Goal: Task Accomplishment & Management: Manage account settings

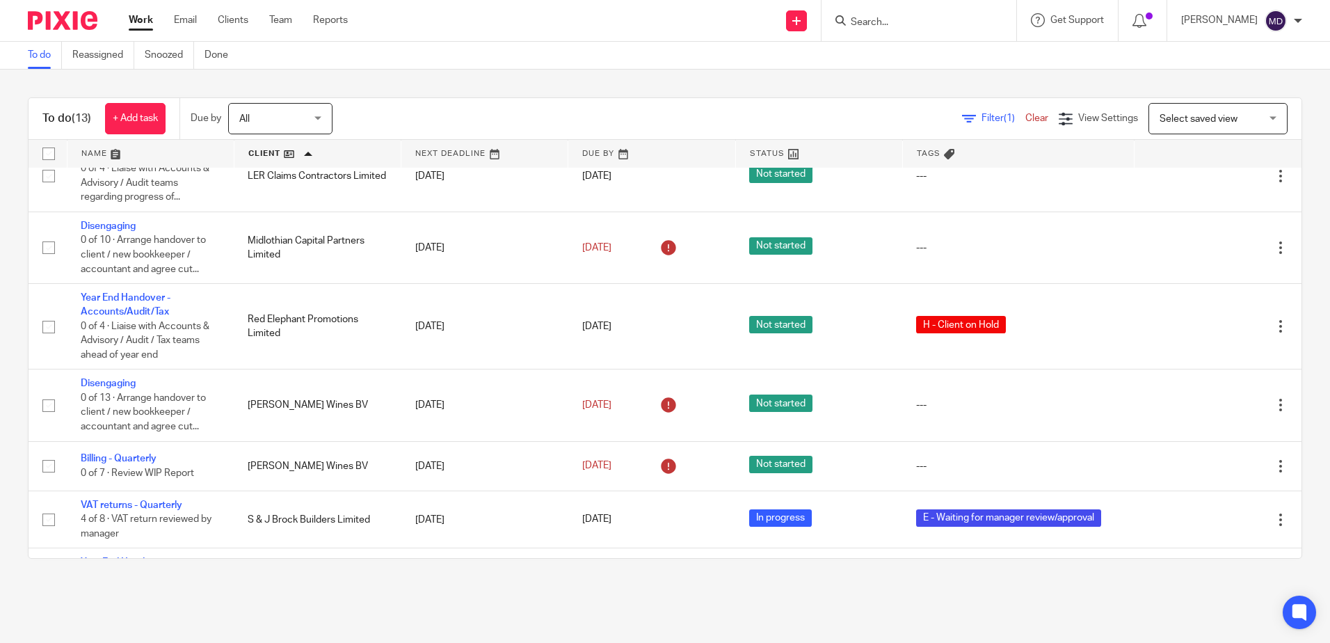
scroll to position [497, 0]
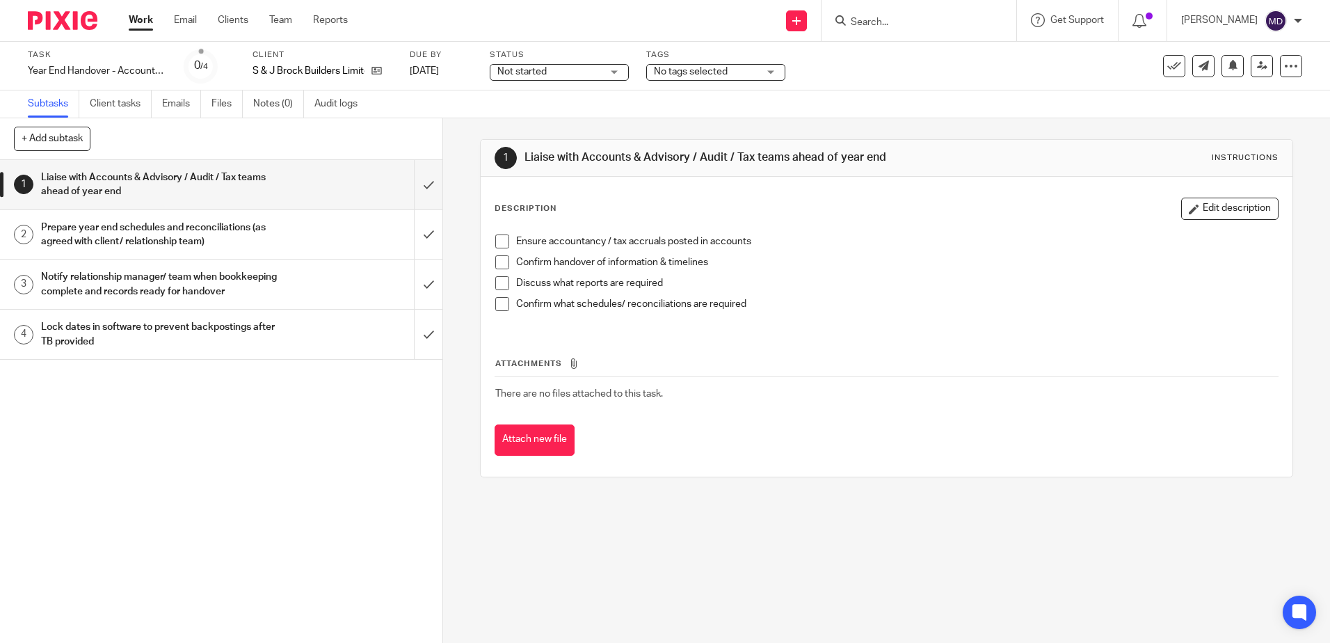
click at [730, 73] on span "No tags selected" at bounding box center [706, 72] width 104 height 15
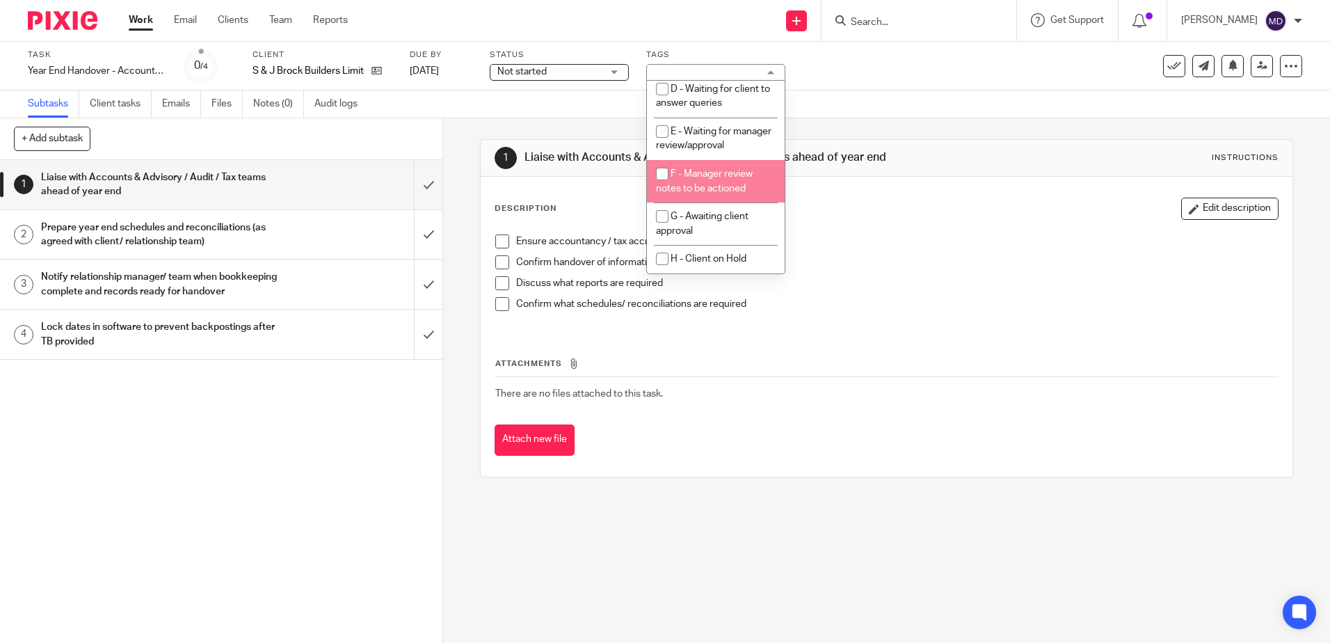
scroll to position [147, 0]
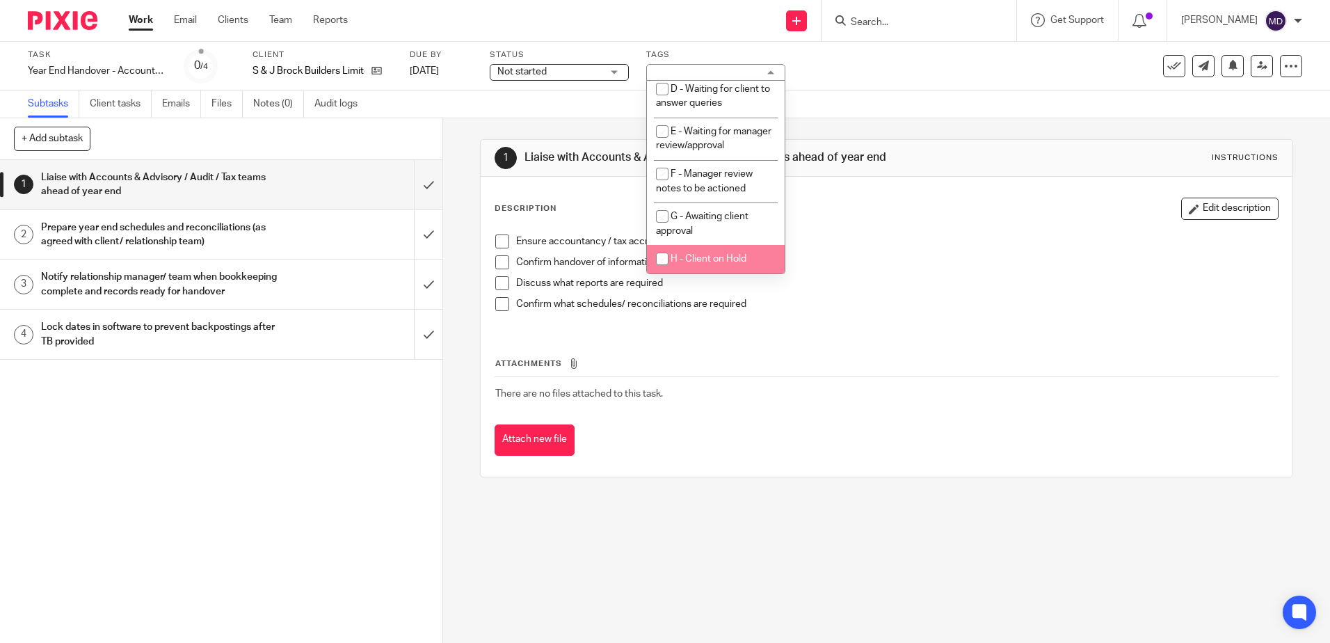
click at [722, 264] on li "H - Client on Hold" at bounding box center [716, 259] width 138 height 29
checkbox input "true"
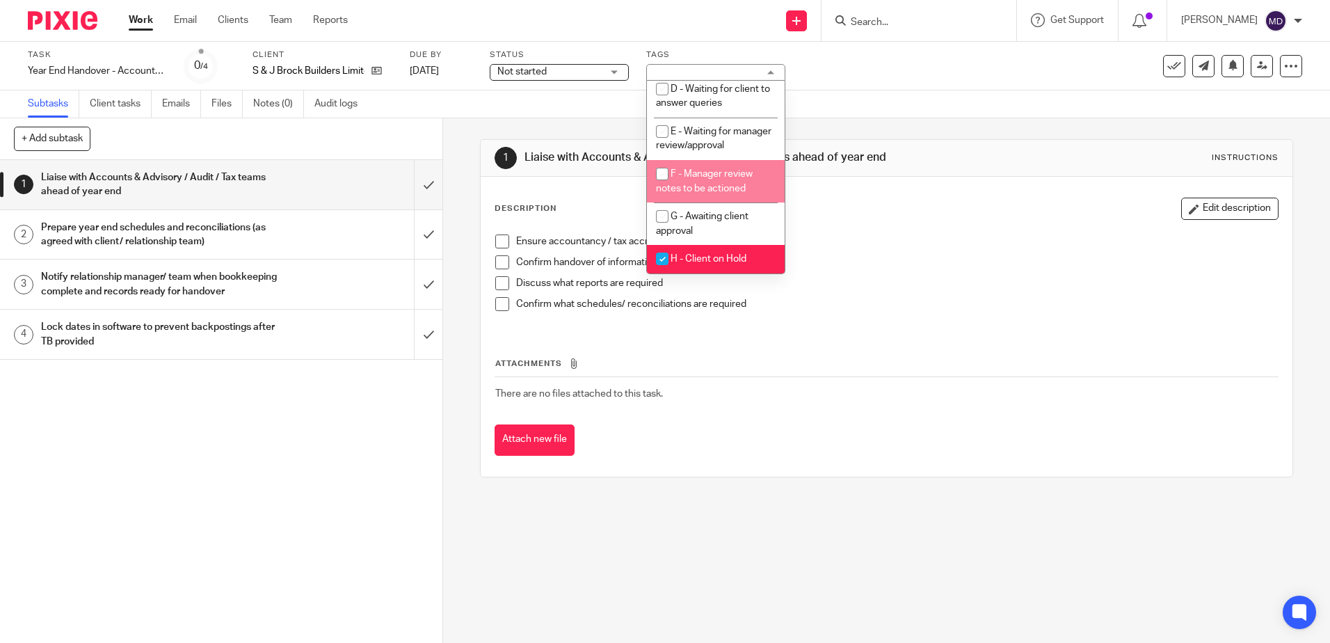
click at [934, 77] on div "Task Year End Handover - Accounts/Audit/Tax Save Year End Handover - Accounts/A…" at bounding box center [559, 65] width 1062 height 33
